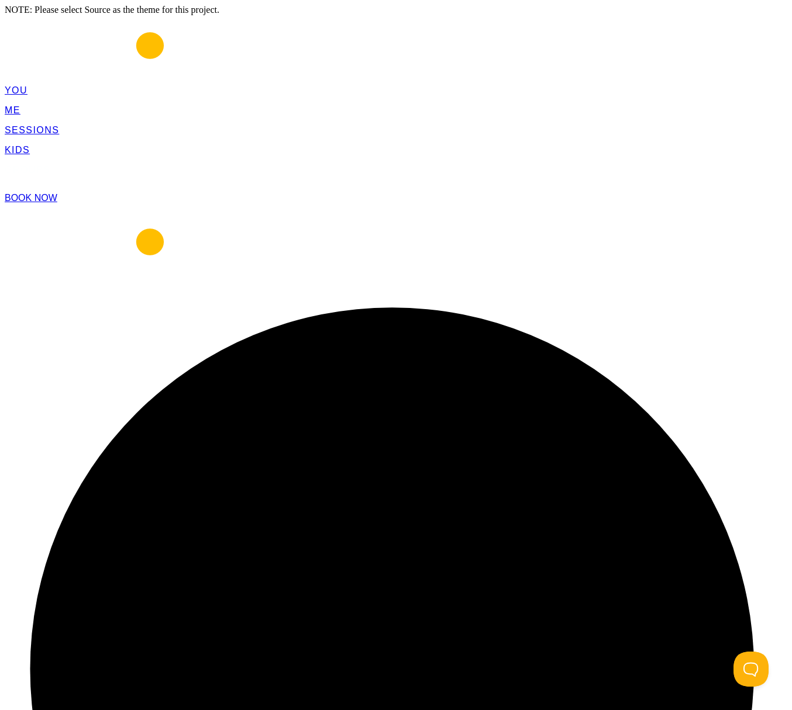
click at [57, 193] on span "BOOK NOW" at bounding box center [31, 198] width 53 height 10
click at [57, 193] on link "BOOK NOW" at bounding box center [31, 198] width 53 height 10
click at [57, 193] on span "BOOK NOW" at bounding box center [31, 198] width 53 height 10
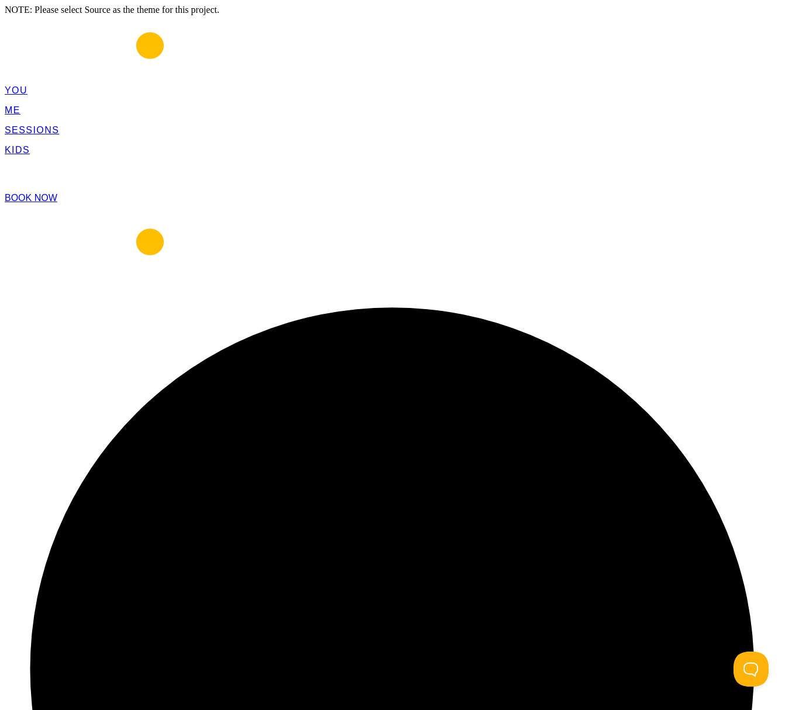
click at [57, 193] on span "BOOK NOW" at bounding box center [31, 198] width 53 height 10
drag, startPoint x: 334, startPoint y: 357, endPoint x: 458, endPoint y: 354, distance: 124.0
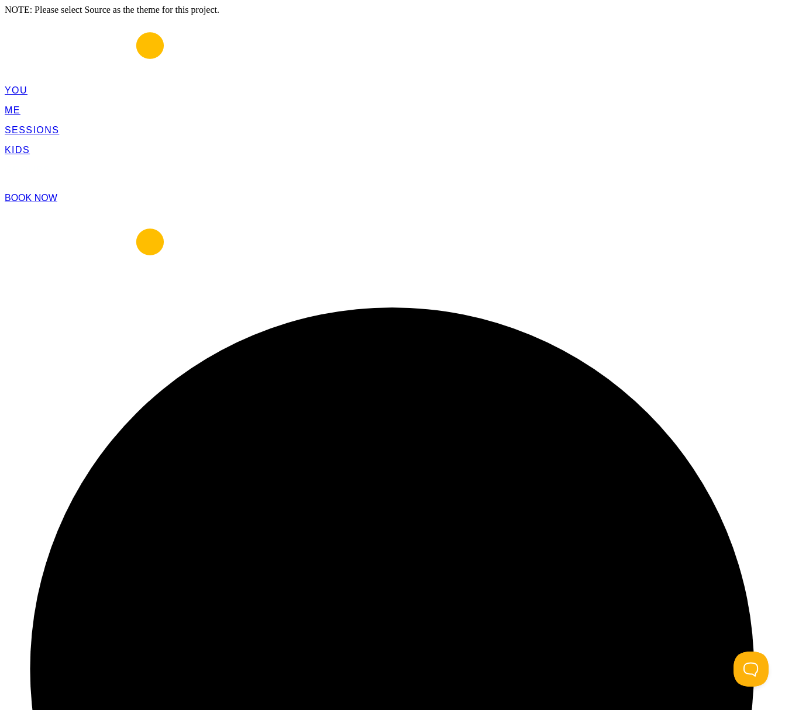
click at [57, 193] on span "BOOK NOW" at bounding box center [31, 198] width 53 height 10
